Goal: Information Seeking & Learning: Understand process/instructions

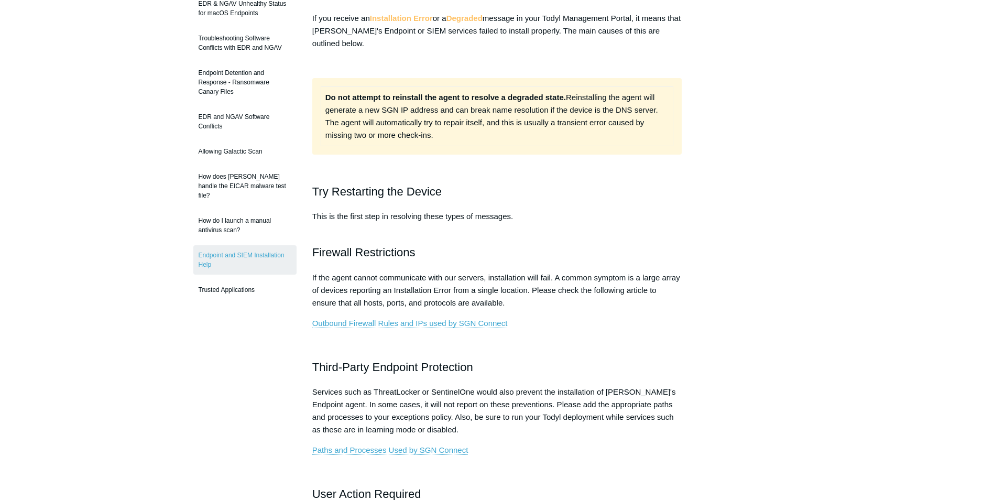
scroll to position [157, 0]
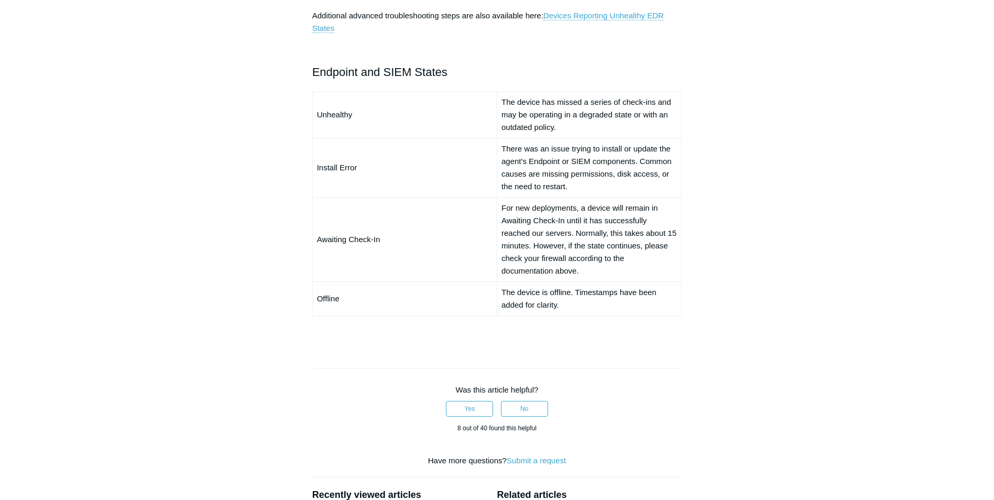
scroll to position [629, 0]
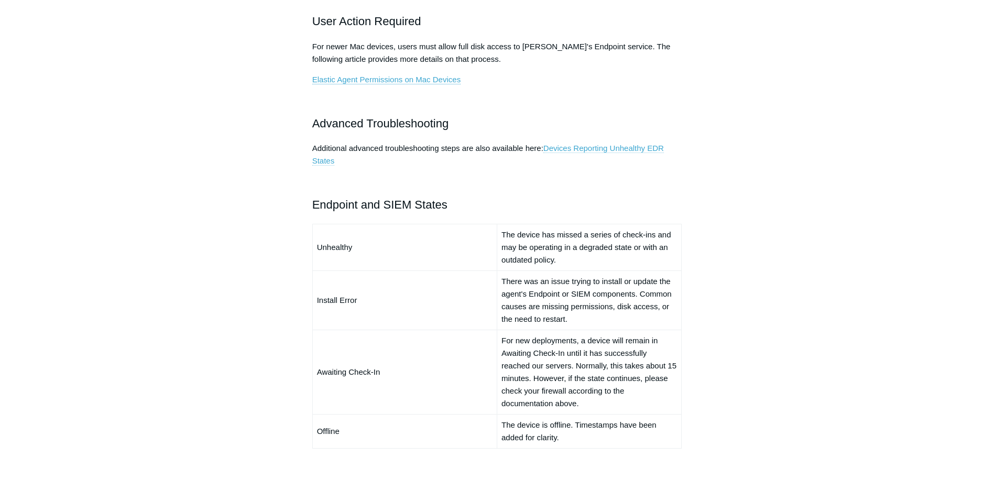
click at [589, 148] on link "Devices Reporting Unhealthy EDR States" at bounding box center [488, 155] width 352 height 22
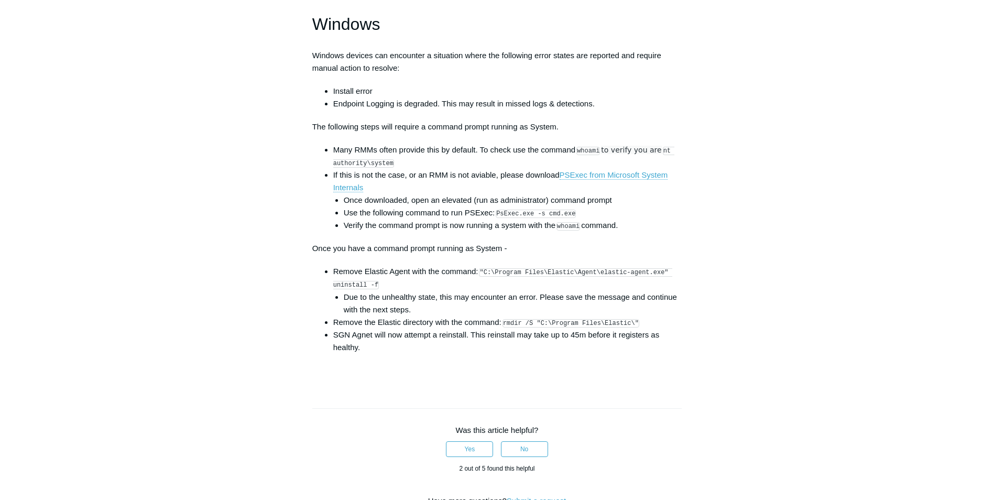
scroll to position [1520, 0]
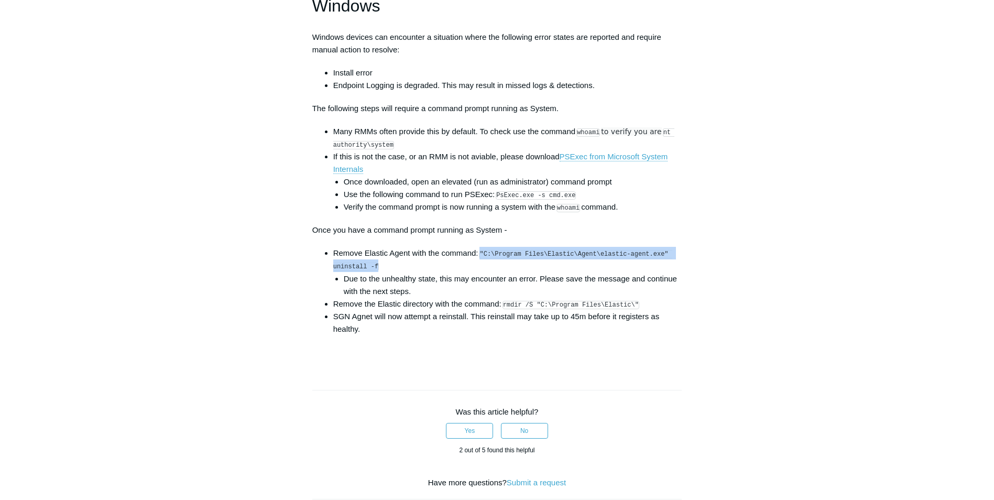
drag, startPoint x: 482, startPoint y: 261, endPoint x: 374, endPoint y: 274, distance: 109.1
click at [374, 271] on code ""C:\Program Files\Elastic\Agent\elastic-agent.exe" uninstall -f" at bounding box center [502, 260] width 339 height 21
copy code ""C:\Program Files\Elastic\Agent\elastic-agent.exe" uninstall -f"
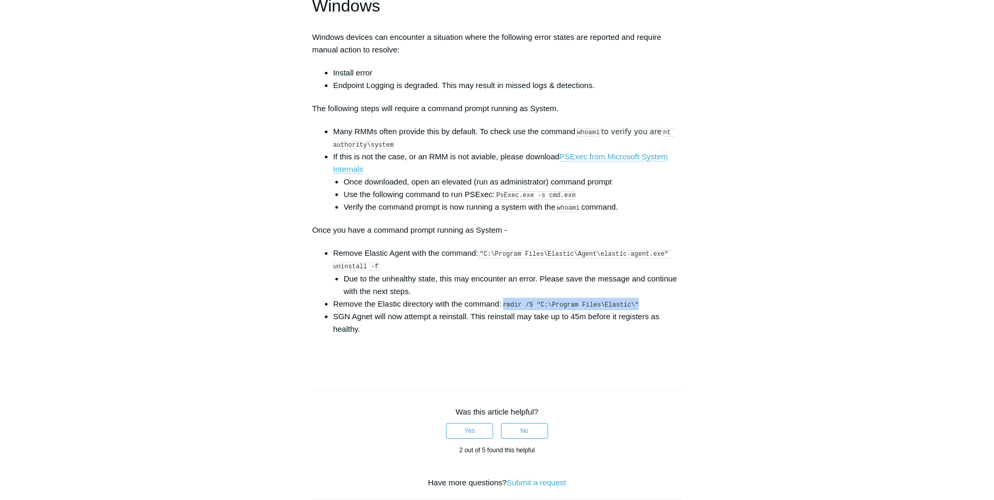
drag, startPoint x: 505, startPoint y: 314, endPoint x: 628, endPoint y: 314, distance: 123.7
click at [628, 309] on code "rmdir /S "C:\Program Files\Elastic\"" at bounding box center [571, 305] width 137 height 8
copy code "rmdir /S "C:\Program Files\Elastic\""
